Goal: Check status: Check status

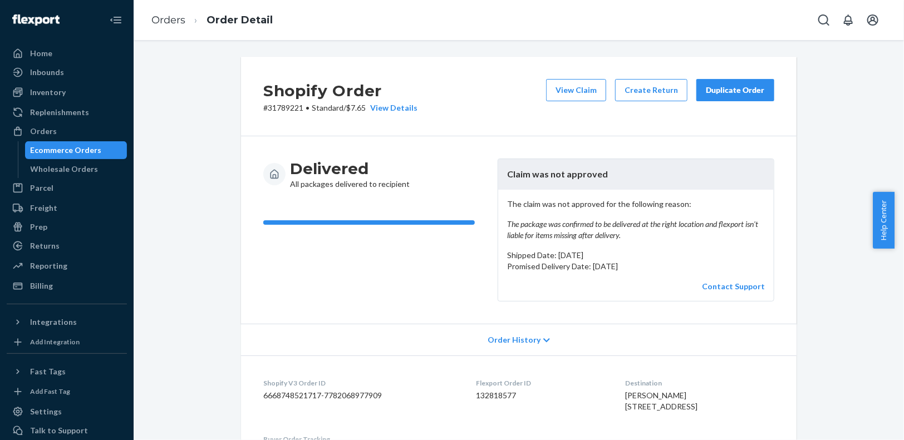
click at [414, 282] on div "Delivered All packages delivered to recipient" at bounding box center [375, 230] width 225 height 143
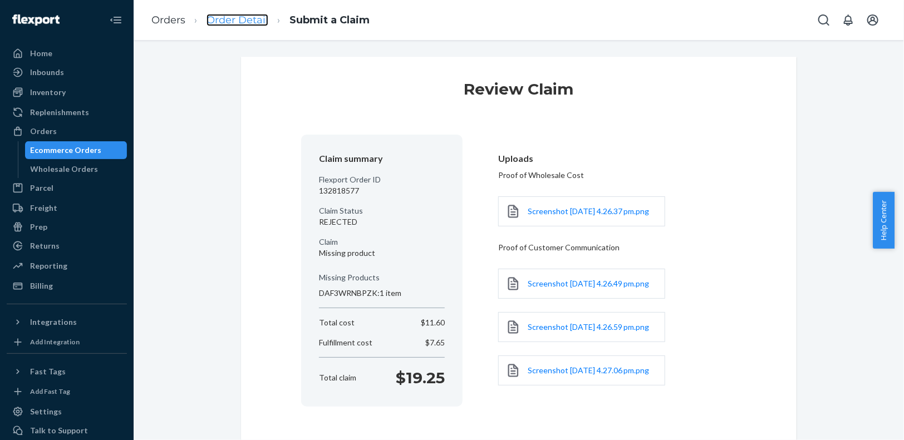
click at [227, 25] on link "Order Detail" at bounding box center [237, 20] width 62 height 12
